Goal: Contribute content: Add original content to the website for others to see

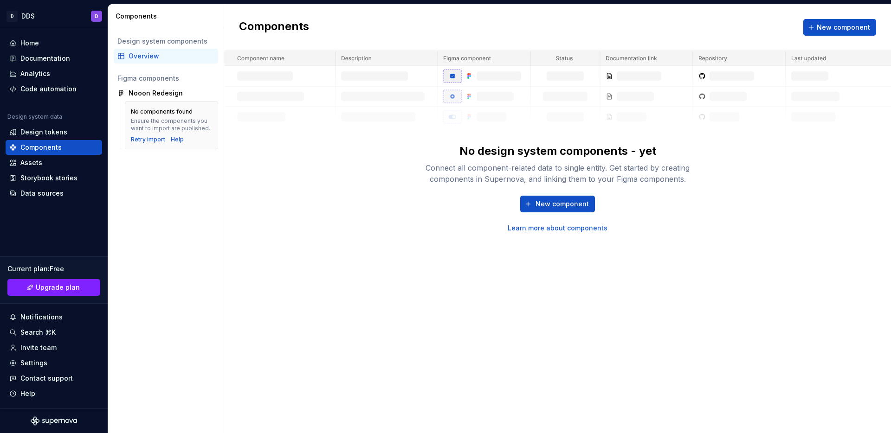
click at [444, 201] on div "New component Learn more about components" at bounding box center [557, 214] width 297 height 37
click at [394, 103] on img at bounding box center [557, 89] width 667 height 76
click at [427, 252] on div "Components New component No design system components - yet Connect all componen…" at bounding box center [557, 218] width 667 height 429
click at [540, 210] on button "New component" at bounding box center [557, 204] width 75 height 17
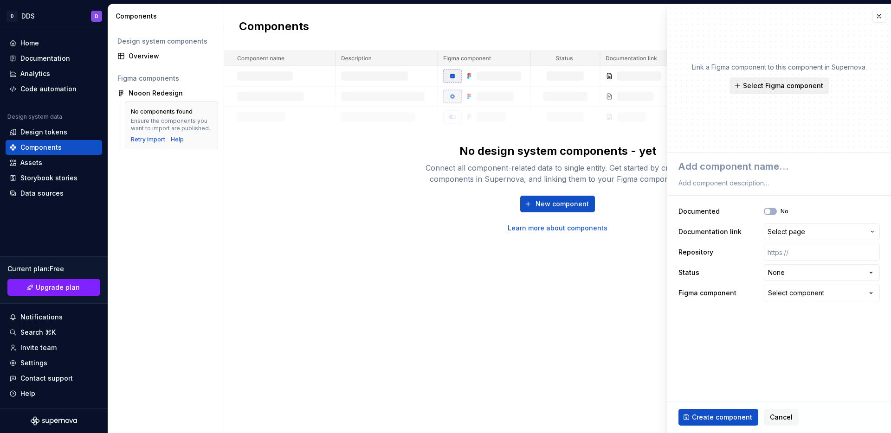
click at [819, 87] on span "Select Figma component" at bounding box center [783, 85] width 80 height 9
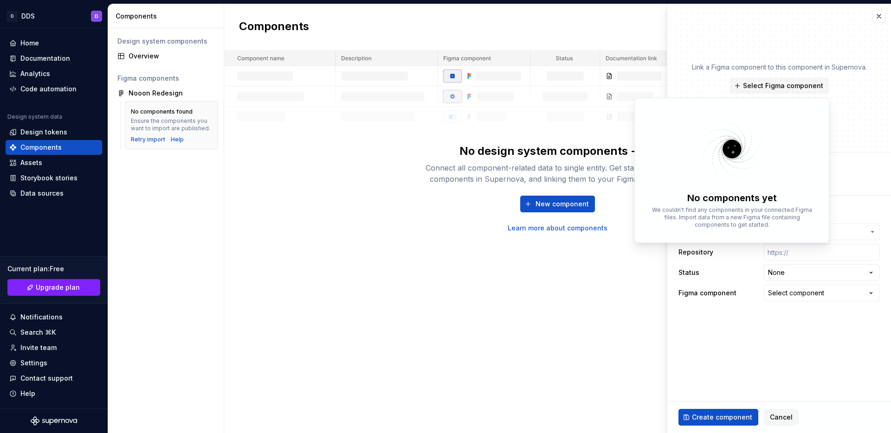
click at [765, 164] on img at bounding box center [731, 149] width 121 height 74
type textarea "*"
click at [873, 15] on button "button" at bounding box center [878, 16] width 13 height 13
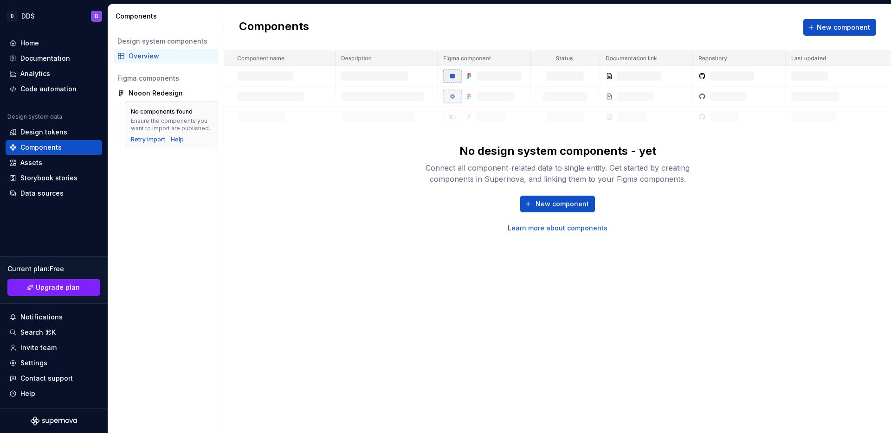
click at [730, 203] on div "No design system components - yet Connect all component-related data to single …" at bounding box center [557, 142] width 667 height 182
